Goal: Task Accomplishment & Management: Use online tool/utility

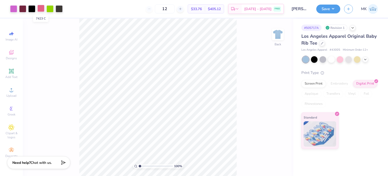
click at [40, 8] on div at bounding box center [40, 8] width 7 height 7
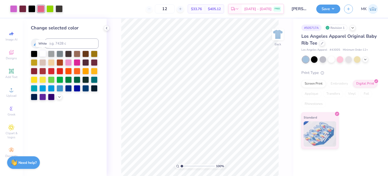
click at [43, 54] on div at bounding box center [42, 53] width 7 height 7
click at [268, 161] on icon at bounding box center [268, 160] width 1 height 1
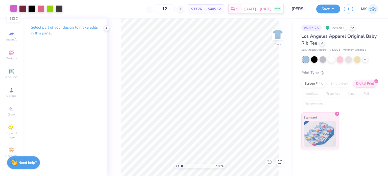
click at [15, 7] on div at bounding box center [13, 8] width 7 height 7
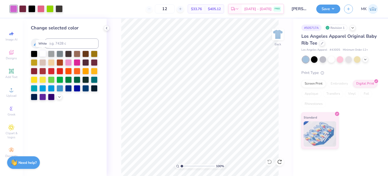
click at [41, 52] on div at bounding box center [42, 53] width 7 height 7
click at [269, 162] on icon at bounding box center [269, 161] width 5 height 5
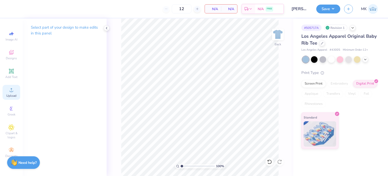
click at [11, 94] on span "Upload" at bounding box center [11, 95] width 10 height 4
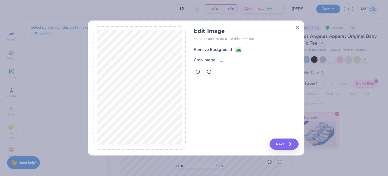
click at [238, 47] on icon at bounding box center [238, 50] width 6 height 6
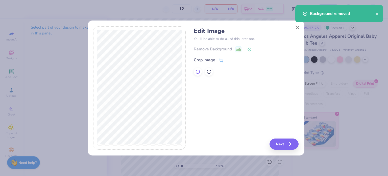
click at [196, 72] on icon at bounding box center [197, 71] width 5 height 5
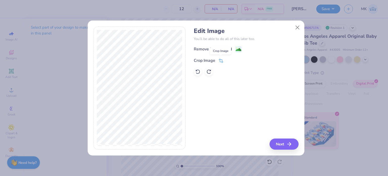
click at [221, 60] on icon at bounding box center [221, 60] width 5 height 5
click at [230, 59] on icon at bounding box center [229, 59] width 3 height 3
click at [282, 149] on button "Next" at bounding box center [284, 143] width 29 height 11
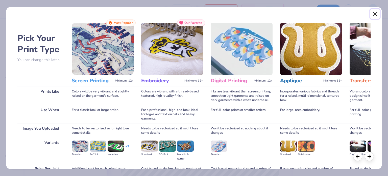
click at [376, 12] on button "Close" at bounding box center [375, 14] width 10 height 10
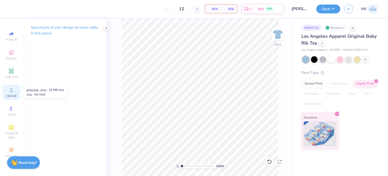
click at [8, 90] on icon at bounding box center [11, 90] width 6 height 6
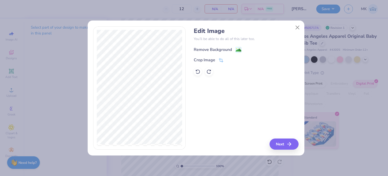
click at [236, 49] on image at bounding box center [239, 50] width 6 height 6
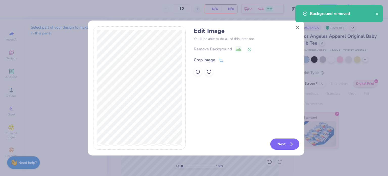
click at [277, 146] on button "Next" at bounding box center [284, 143] width 29 height 11
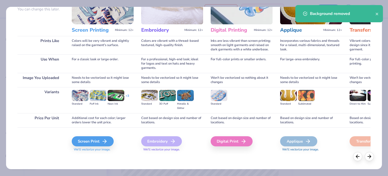
scroll to position [51, 0]
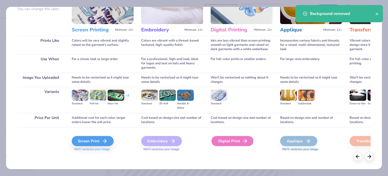
click at [232, 140] on div "Digital Print" at bounding box center [232, 141] width 42 height 10
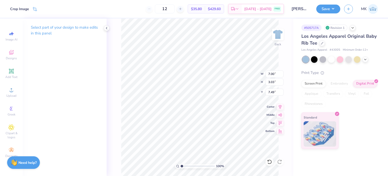
type input "3.00"
click at [12, 36] on icon at bounding box center [11, 34] width 6 height 6
select select "4"
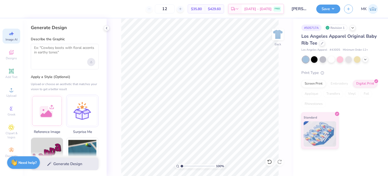
click at [92, 61] on icon "Upload image" at bounding box center [91, 62] width 2 height 2
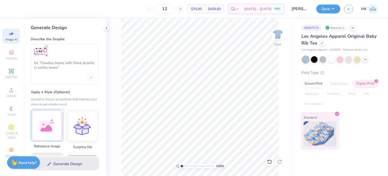
click at [45, 125] on div at bounding box center [47, 125] width 32 height 32
click at [47, 45] on line "Remove uploaded image" at bounding box center [47, 46] width 2 height 2
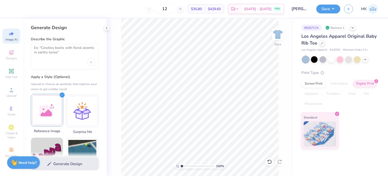
click at [52, 110] on div at bounding box center [47, 110] width 32 height 32
click at [55, 104] on div at bounding box center [47, 110] width 32 height 32
click at [72, 55] on textarea at bounding box center [64, 51] width 61 height 13
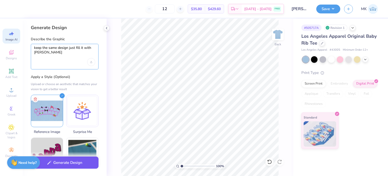
type textarea "keep the same design just fill it with white"
click at [64, 164] on button "Generate Design" at bounding box center [65, 162] width 68 height 12
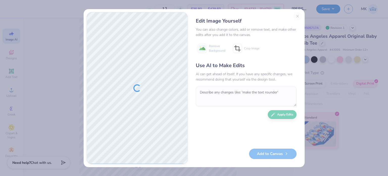
click at [298, 16] on div "Edit Image Yourself You can also change colors, add or remove text, and make ot…" at bounding box center [246, 88] width 111 height 152
click at [297, 15] on div "Edit Image Yourself You can also change colors, add or remove text, and make ot…" at bounding box center [246, 88] width 111 height 152
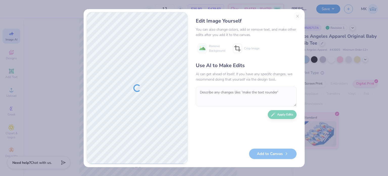
click at [297, 15] on div "Edit Image Yourself You can also change colors, add or remove text, and make ot…" at bounding box center [246, 88] width 111 height 152
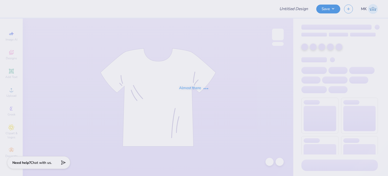
type input "Michelle Rivera"
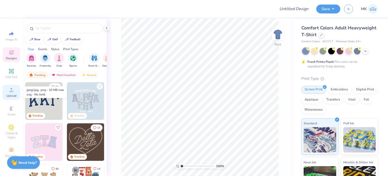
click at [11, 90] on icon at bounding box center [12, 90] width 4 height 4
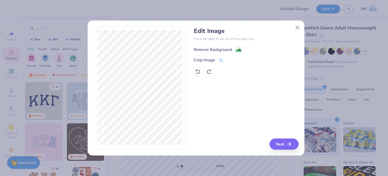
click at [237, 49] on image at bounding box center [239, 50] width 6 height 6
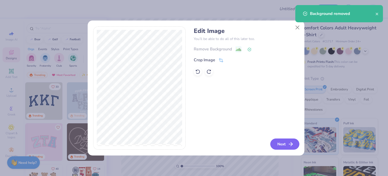
click at [279, 145] on button "Next" at bounding box center [284, 143] width 29 height 11
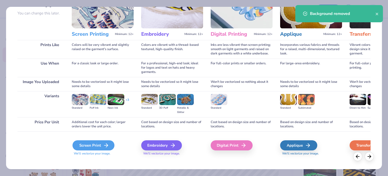
scroll to position [51, 0]
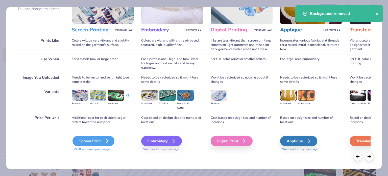
click at [90, 140] on div "Screen Print" at bounding box center [94, 141] width 42 height 10
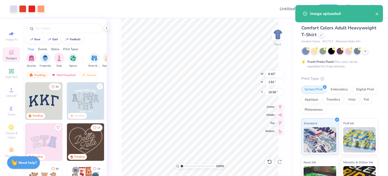
type input "6.43"
type input "1.81"
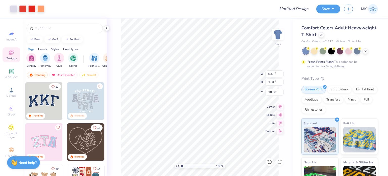
type input "3.39"
click at [15, 10] on div at bounding box center [13, 8] width 7 height 7
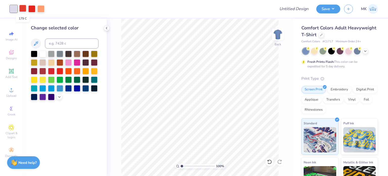
click at [24, 9] on div at bounding box center [22, 8] width 7 height 7
click at [33, 8] on div at bounding box center [31, 8] width 7 height 7
click at [57, 44] on input at bounding box center [72, 43] width 54 height 10
type input "179"
click at [29, 8] on div at bounding box center [31, 8] width 7 height 7
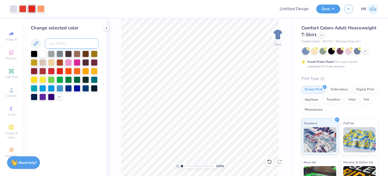
click at [56, 43] on input at bounding box center [72, 43] width 54 height 10
type input "179"
click at [58, 43] on input at bounding box center [72, 43] width 54 height 10
type input "485"
click at [42, 9] on div at bounding box center [40, 8] width 7 height 7
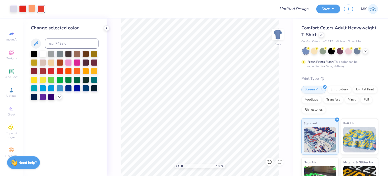
click at [33, 7] on div at bounding box center [31, 8] width 7 height 7
click at [58, 44] on input at bounding box center [72, 43] width 54 height 10
type input "485"
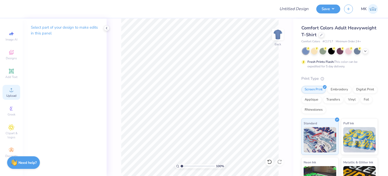
click at [8, 89] on div "Upload" at bounding box center [12, 92] width 18 height 15
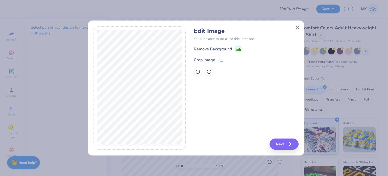
click at [242, 49] on div "Remove Background" at bounding box center [246, 49] width 105 height 6
drag, startPoint x: 240, startPoint y: 49, endPoint x: 0, endPoint y: 35, distance: 240.6
click at [240, 49] on image at bounding box center [239, 50] width 6 height 6
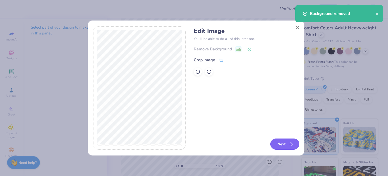
click at [282, 144] on button "Next" at bounding box center [284, 143] width 29 height 11
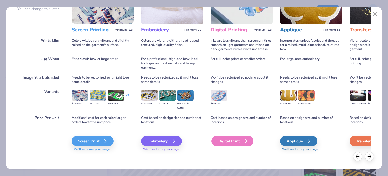
click at [234, 140] on div "Digital Print" at bounding box center [232, 141] width 42 height 10
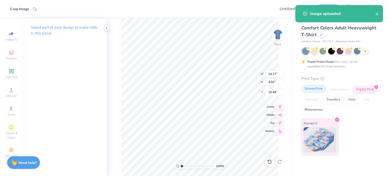
click at [317, 89] on div "Screen Print" at bounding box center [313, 89] width 25 height 8
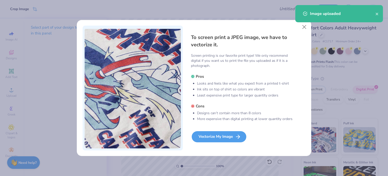
click at [212, 136] on div "Vectorize My Image" at bounding box center [219, 136] width 55 height 11
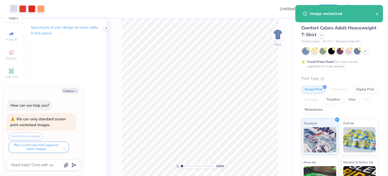
click at [13, 7] on div at bounding box center [13, 8] width 7 height 7
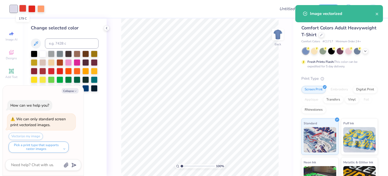
click at [22, 8] on div at bounding box center [22, 8] width 7 height 7
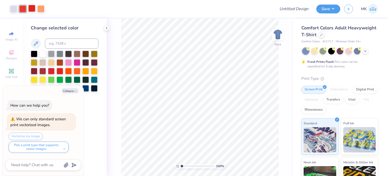
click at [33, 10] on div at bounding box center [31, 8] width 7 height 7
type textarea "x"
click at [60, 41] on input at bounding box center [72, 43] width 54 height 10
type input "179"
type textarea "x"
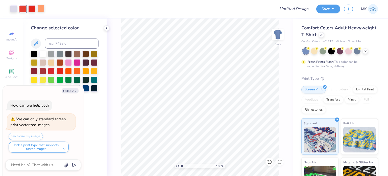
drag, startPoint x: 38, startPoint y: 6, endPoint x: 50, endPoint y: 18, distance: 16.4
click at [39, 7] on div at bounding box center [40, 8] width 7 height 7
type textarea "x"
click at [63, 43] on input at bounding box center [72, 43] width 54 height 10
type input "179"
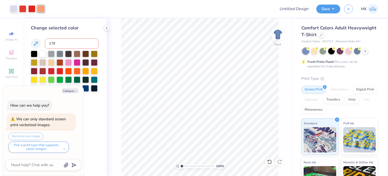
type textarea "x"
click at [33, 8] on div at bounding box center [31, 8] width 7 height 7
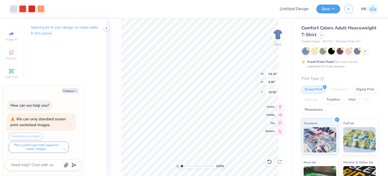
type textarea "x"
type input "5.26"
type input "1.49"
type textarea "x"
type input "3.66"
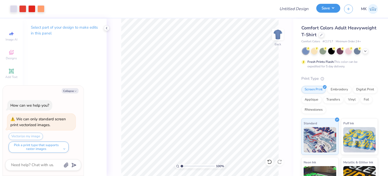
click at [329, 9] on button "Save" at bounding box center [328, 8] width 24 height 9
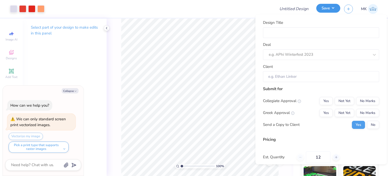
type textarea "x"
click at [279, 30] on input "Design Title" at bounding box center [321, 32] width 116 height 11
paste input "AVDG"
type input "AVDG"
type textarea "x"
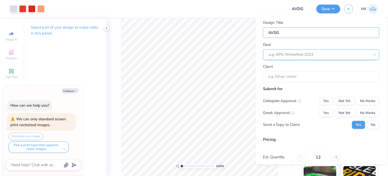
type input "AVDG"
click at [284, 57] on div at bounding box center [314, 54] width 90 height 7
paste input "AVDG"
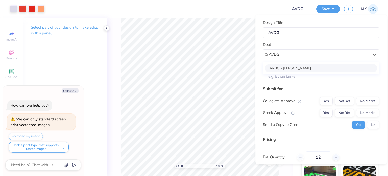
click at [306, 67] on div "AVDG - John Miller" at bounding box center [321, 68] width 112 height 8
type input "AVDG"
type textarea "x"
type input "John Miller"
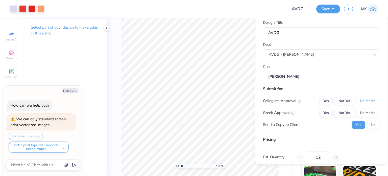
drag, startPoint x: 362, startPoint y: 100, endPoint x: 361, endPoint y: 106, distance: 5.9
click at [362, 101] on button "No Marks" at bounding box center [367, 101] width 23 height 8
drag, startPoint x: 361, startPoint y: 106, endPoint x: 364, endPoint y: 116, distance: 10.8
click at [363, 115] on button "No Marks" at bounding box center [367, 112] width 23 height 8
type input "– –"
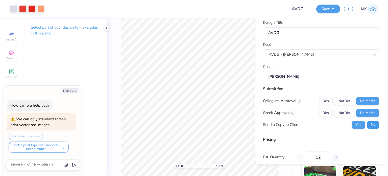
click at [371, 124] on button "No" at bounding box center [373, 124] width 12 height 8
type textarea "x"
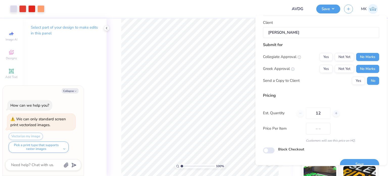
scroll to position [54, 0]
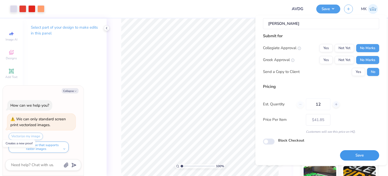
click at [353, 153] on button "Save" at bounding box center [359, 155] width 39 height 10
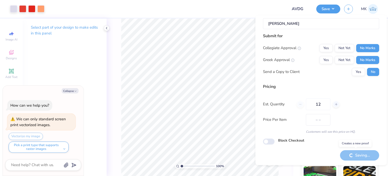
type input "$41.85"
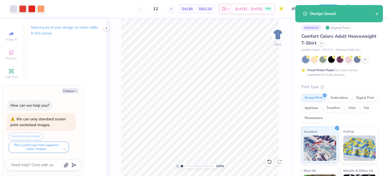
type textarea "x"
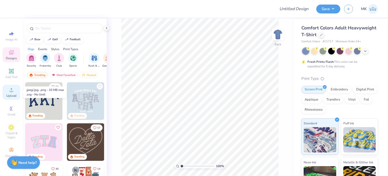
click at [15, 89] on div "Upload" at bounding box center [12, 92] width 18 height 15
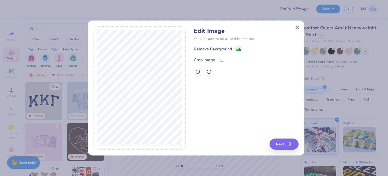
click at [241, 49] on div "Remove Background" at bounding box center [246, 49] width 105 height 6
click at [238, 48] on image at bounding box center [239, 50] width 6 height 6
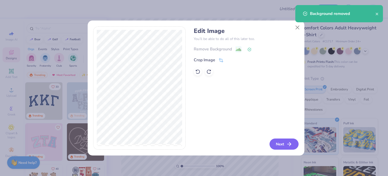
click at [281, 146] on button "Next" at bounding box center [284, 143] width 29 height 11
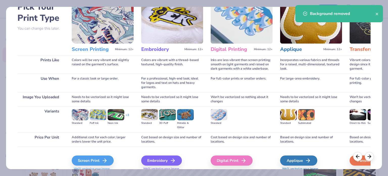
scroll to position [51, 0]
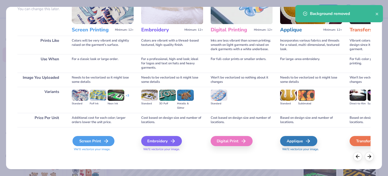
click at [93, 137] on div "Screen Print" at bounding box center [94, 141] width 42 height 10
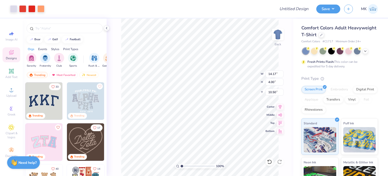
type input "6.91"
type input "1.95"
type input "3.00"
click at [326, 12] on button "Save" at bounding box center [328, 8] width 24 height 9
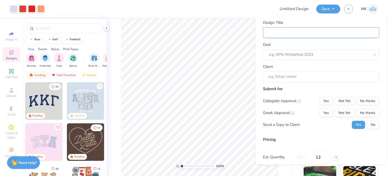
click at [339, 31] on input "Design Title" at bounding box center [321, 32] width 116 height 11
paste input "AVDG"
type input "AVDG"
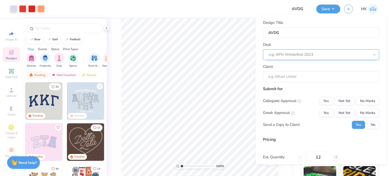
click at [284, 54] on div at bounding box center [319, 54] width 101 height 7
paste input "AVDG"
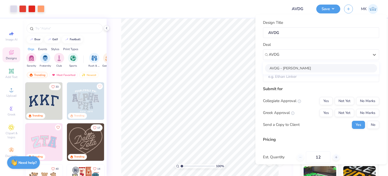
click at [322, 69] on div "AVDG - [PERSON_NAME]" at bounding box center [321, 68] width 112 height 8
type input "AVDG"
type input "[PERSON_NAME]"
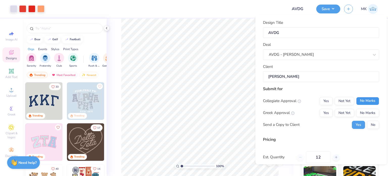
click at [359, 100] on button "No Marks" at bounding box center [367, 101] width 23 height 8
drag, startPoint x: 362, startPoint y: 108, endPoint x: 363, endPoint y: 119, distance: 11.4
click at [364, 112] on button "No Marks" at bounding box center [367, 112] width 23 height 8
click at [363, 122] on div "Yes No" at bounding box center [365, 124] width 27 height 8
click at [367, 125] on button "No" at bounding box center [373, 124] width 12 height 8
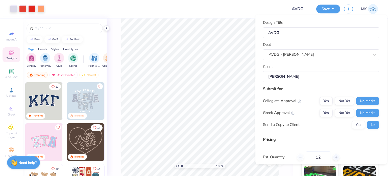
scroll to position [54, 0]
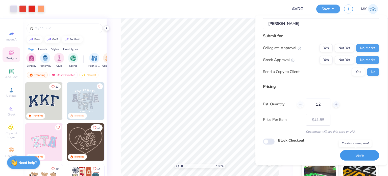
click at [352, 155] on button "Save" at bounding box center [359, 155] width 39 height 10
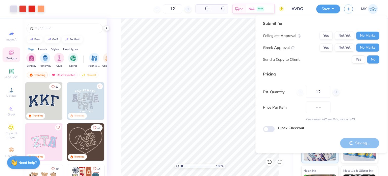
type input "$41.85"
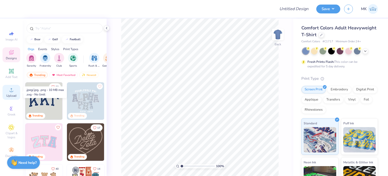
click at [9, 91] on icon at bounding box center [11, 90] width 6 height 6
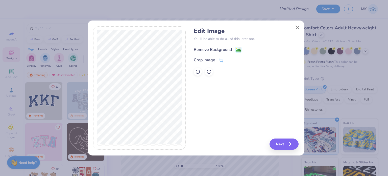
click at [239, 47] on image at bounding box center [239, 50] width 6 height 6
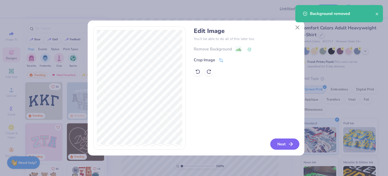
click at [282, 143] on button "Next" at bounding box center [284, 143] width 29 height 11
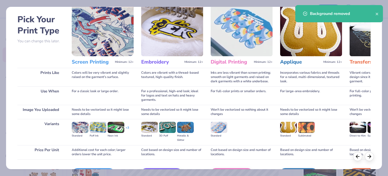
scroll to position [51, 0]
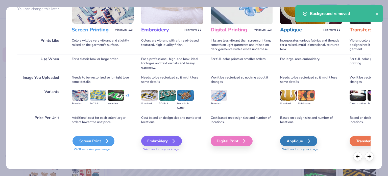
click at [83, 141] on div "Screen Print" at bounding box center [94, 141] width 42 height 10
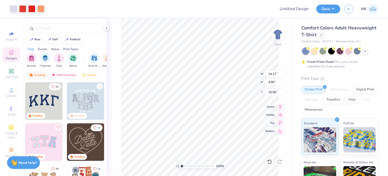
type input "5.69"
type input "1.61"
type input "3.00"
click at [330, 7] on button "Save" at bounding box center [328, 8] width 24 height 9
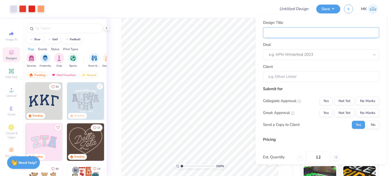
click at [297, 37] on input "Design Title" at bounding box center [321, 32] width 116 height 11
paste input "AVDG"
type input "AVDG"
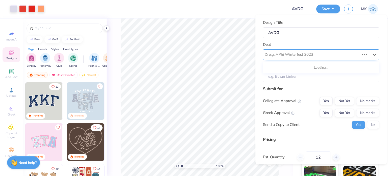
click at [293, 53] on div at bounding box center [314, 54] width 90 height 7
paste input "AVDG"
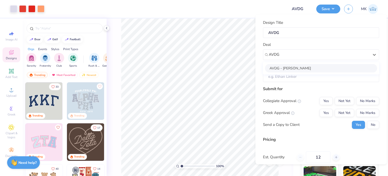
click at [322, 67] on div "AVDG - [PERSON_NAME]" at bounding box center [321, 68] width 112 height 8
type input "AVDG"
type input "[PERSON_NAME]"
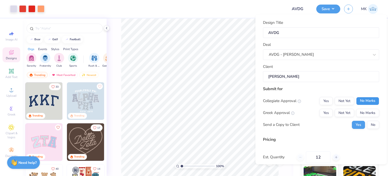
click at [363, 98] on button "No Marks" at bounding box center [367, 101] width 23 height 8
drag, startPoint x: 361, startPoint y: 109, endPoint x: 365, endPoint y: 119, distance: 11.4
click at [361, 109] on button "No Marks" at bounding box center [367, 112] width 23 height 8
click at [367, 123] on button "No" at bounding box center [373, 124] width 12 height 8
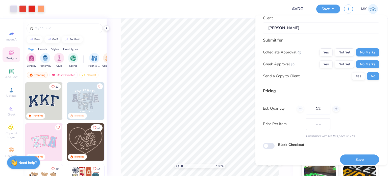
scroll to position [51, 0]
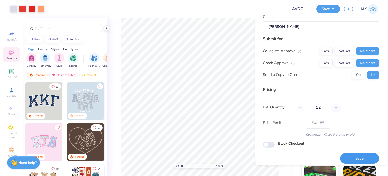
click at [349, 158] on button "Save" at bounding box center [359, 158] width 39 height 10
type input "$41.85"
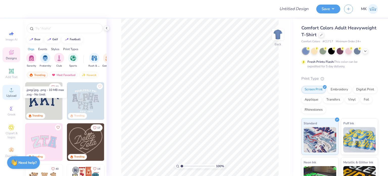
click at [12, 94] on span "Upload" at bounding box center [11, 95] width 10 height 4
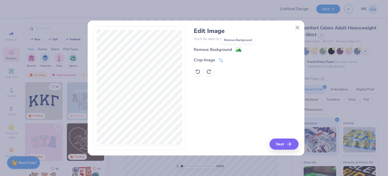
click at [239, 47] on image at bounding box center [239, 50] width 6 height 6
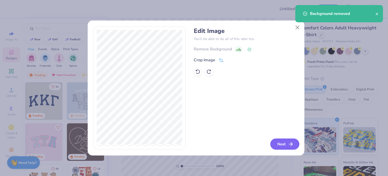
click at [282, 142] on button "Next" at bounding box center [284, 143] width 29 height 11
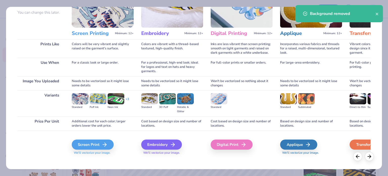
scroll to position [51, 0]
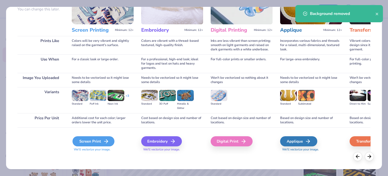
click at [95, 139] on div "Screen Print" at bounding box center [94, 141] width 42 height 10
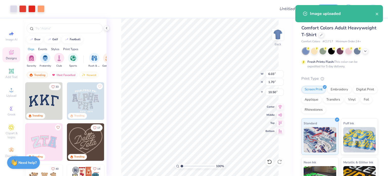
type input "6.03"
type input "1.70"
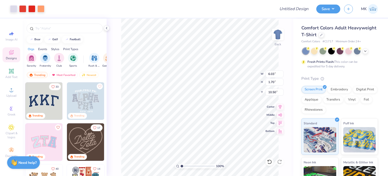
type input "3.27"
click at [328, 8] on button "Save" at bounding box center [328, 8] width 24 height 9
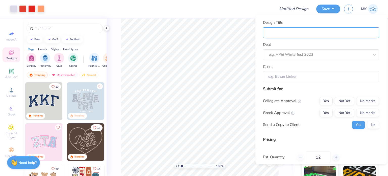
click at [314, 37] on input "Design Title" at bounding box center [321, 32] width 116 height 11
paste input "AVDG"
type input "AVDG"
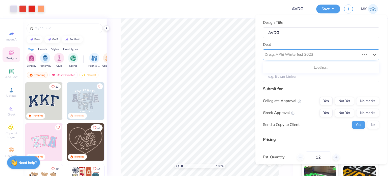
click at [290, 52] on div at bounding box center [314, 54] width 90 height 7
paste input "AVDG"
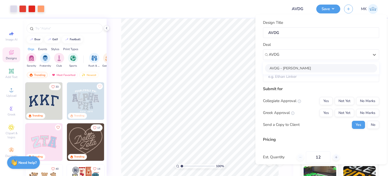
click at [314, 66] on div "AVDG - John Miller" at bounding box center [321, 68] width 112 height 8
type input "AVDG"
type input "John Miller"
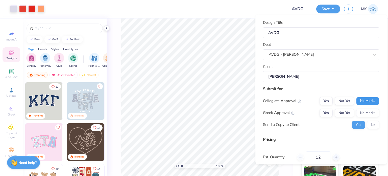
click at [370, 99] on button "No Marks" at bounding box center [367, 101] width 23 height 8
click at [368, 111] on button "No Marks" at bounding box center [367, 112] width 23 height 8
click at [373, 126] on button "No" at bounding box center [373, 124] width 12 height 8
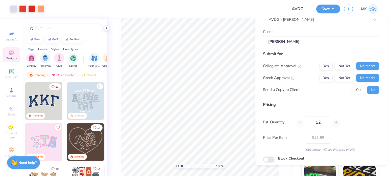
scroll to position [54, 0]
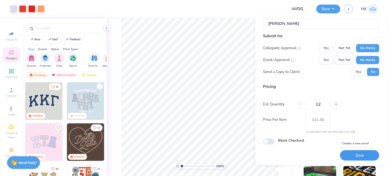
click at [349, 152] on button "Save" at bounding box center [359, 155] width 39 height 10
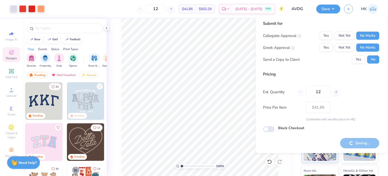
type input "– –"
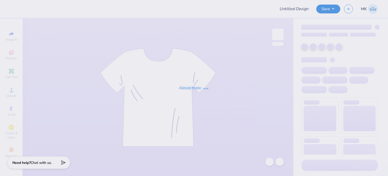
type input "AVDG"
